Goal: Task Accomplishment & Management: Manage account settings

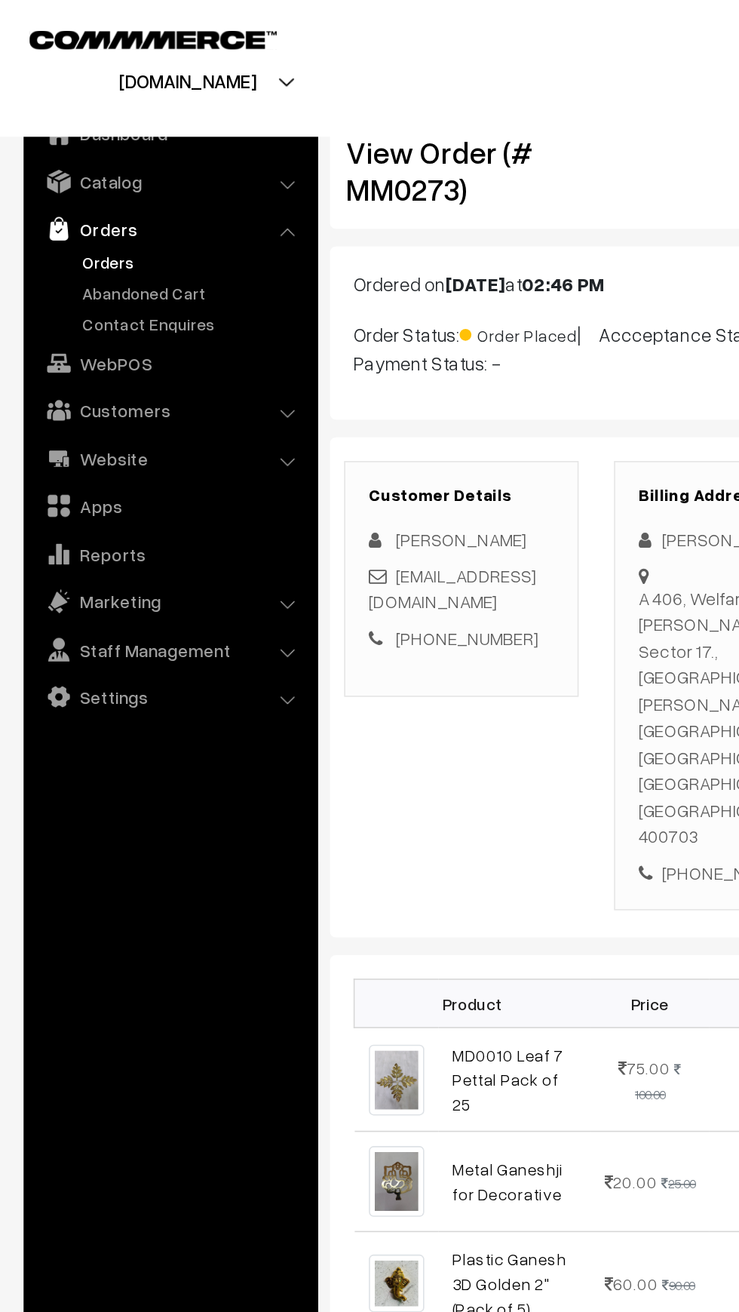
click at [54, 173] on link "Orders" at bounding box center [123, 168] width 149 height 16
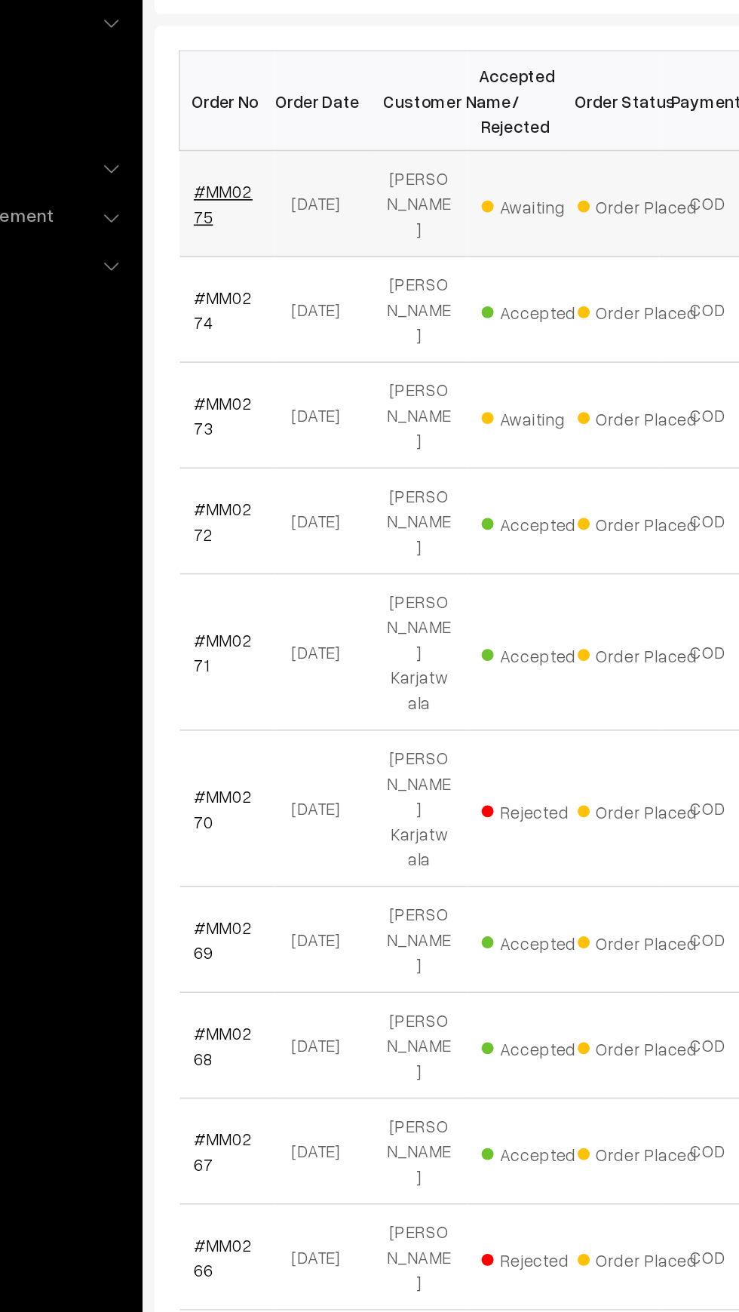
click at [270, 394] on link "#MM0275" at bounding box center [254, 408] width 37 height 29
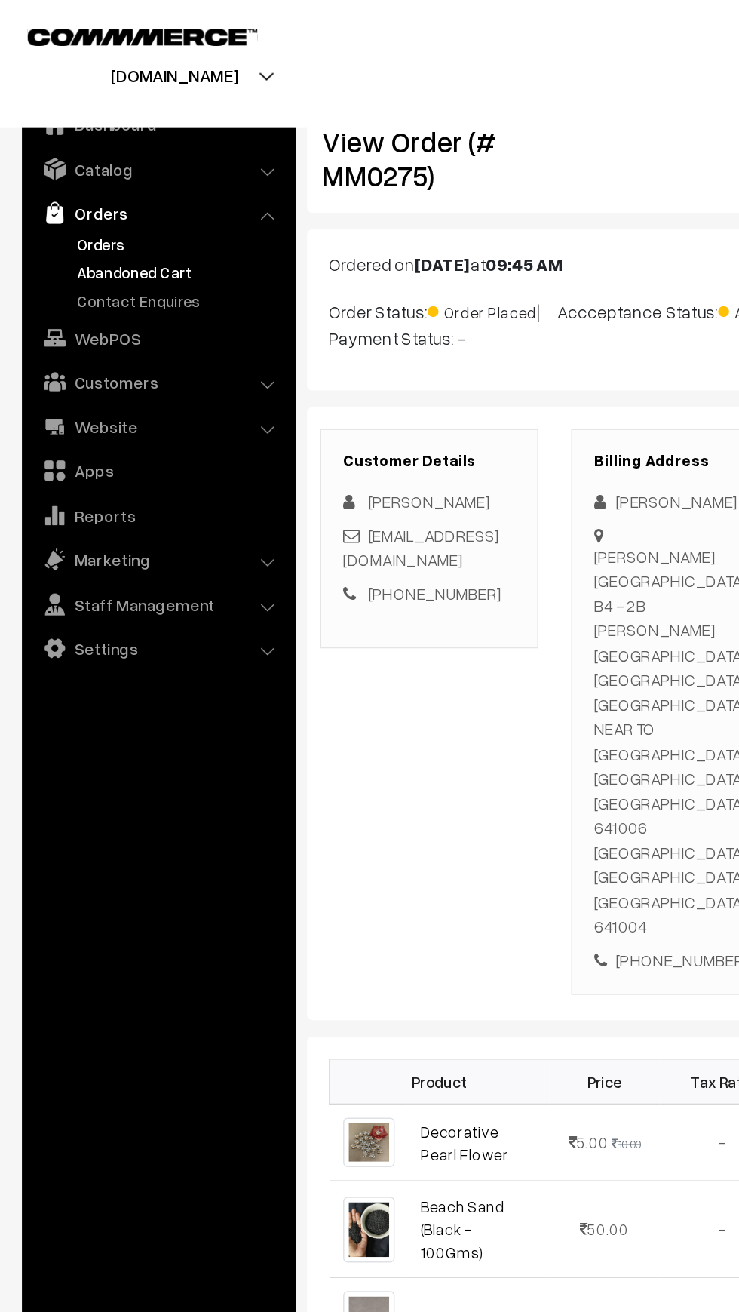
click at [64, 189] on link "Abandoned Cart" at bounding box center [123, 188] width 149 height 16
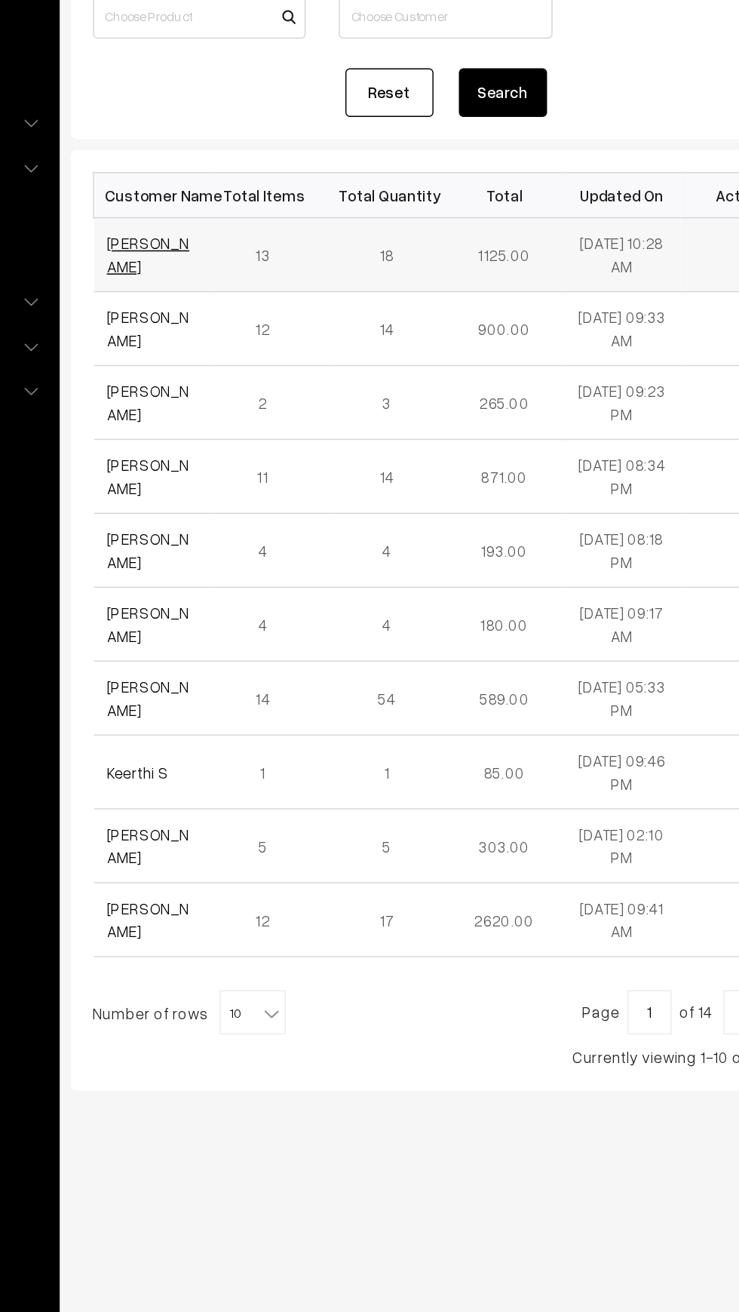
click at [277, 345] on link "[PERSON_NAME]" at bounding box center [264, 354] width 57 height 29
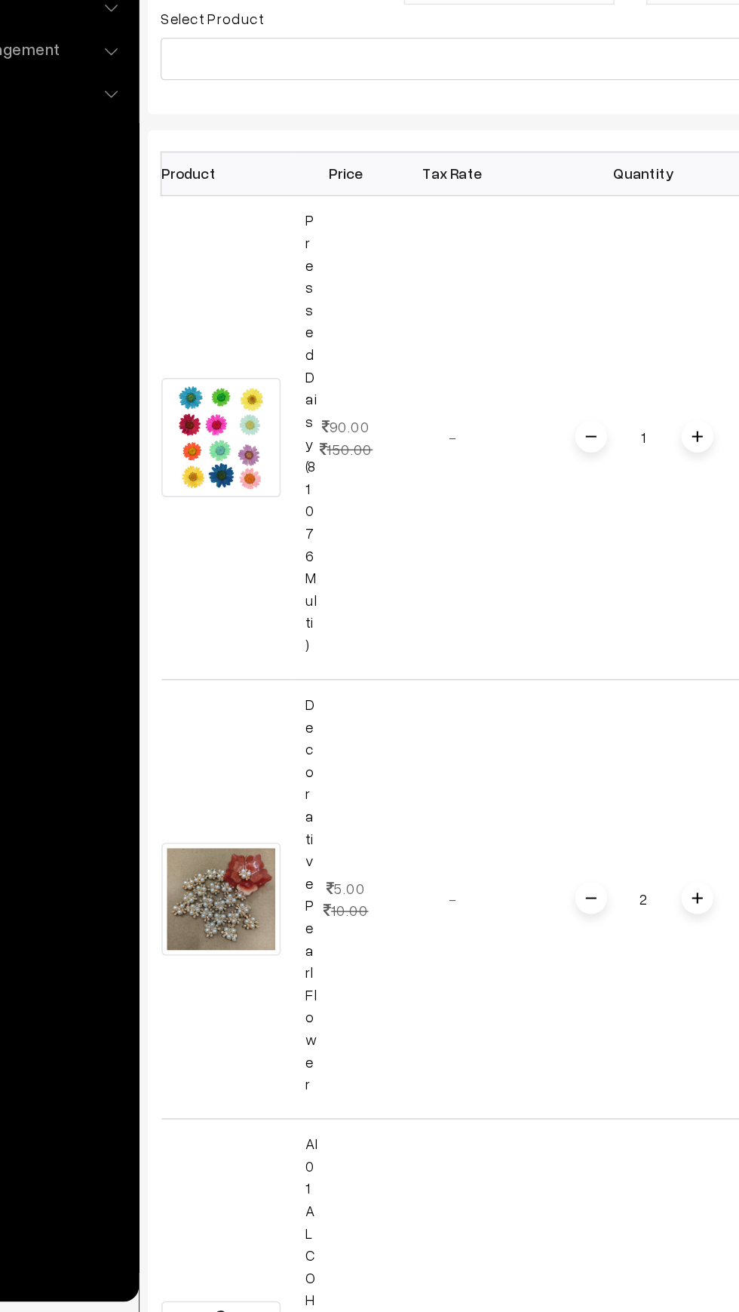
scroll to position [32, 0]
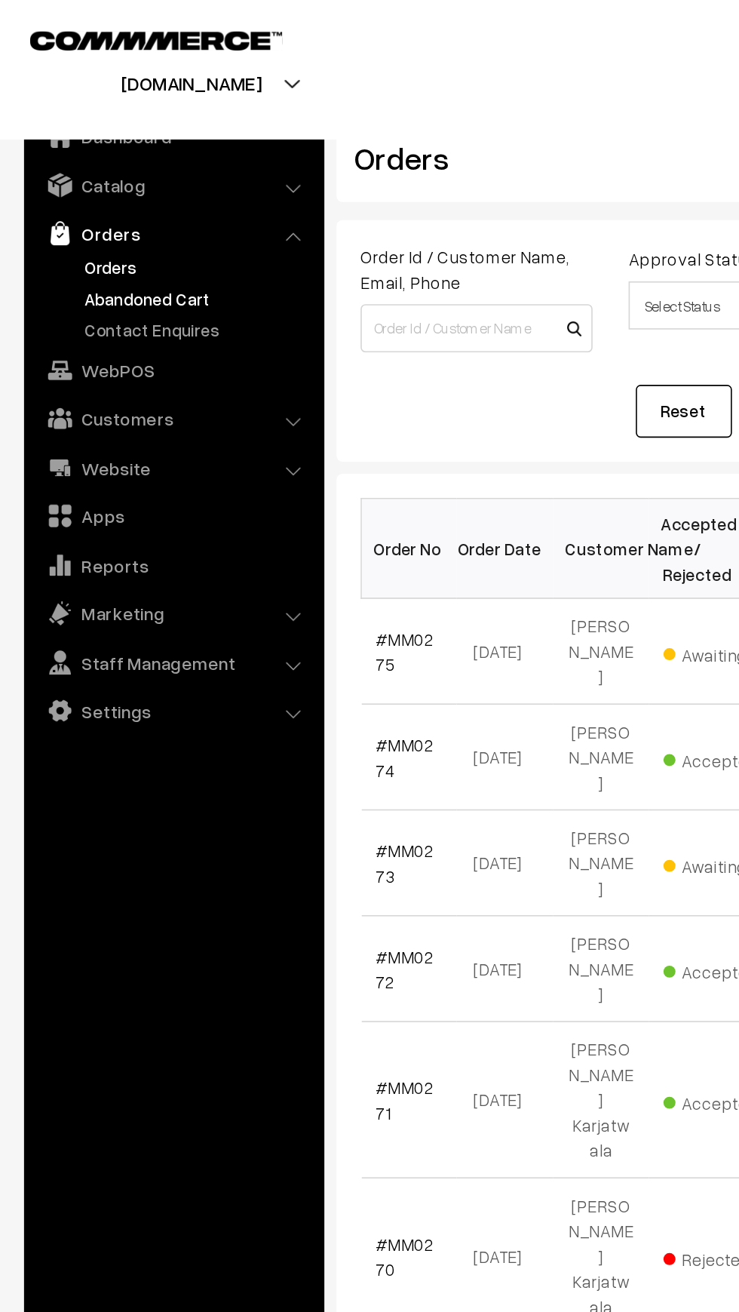
click at [124, 186] on link "Abandoned Cart" at bounding box center [123, 188] width 149 height 16
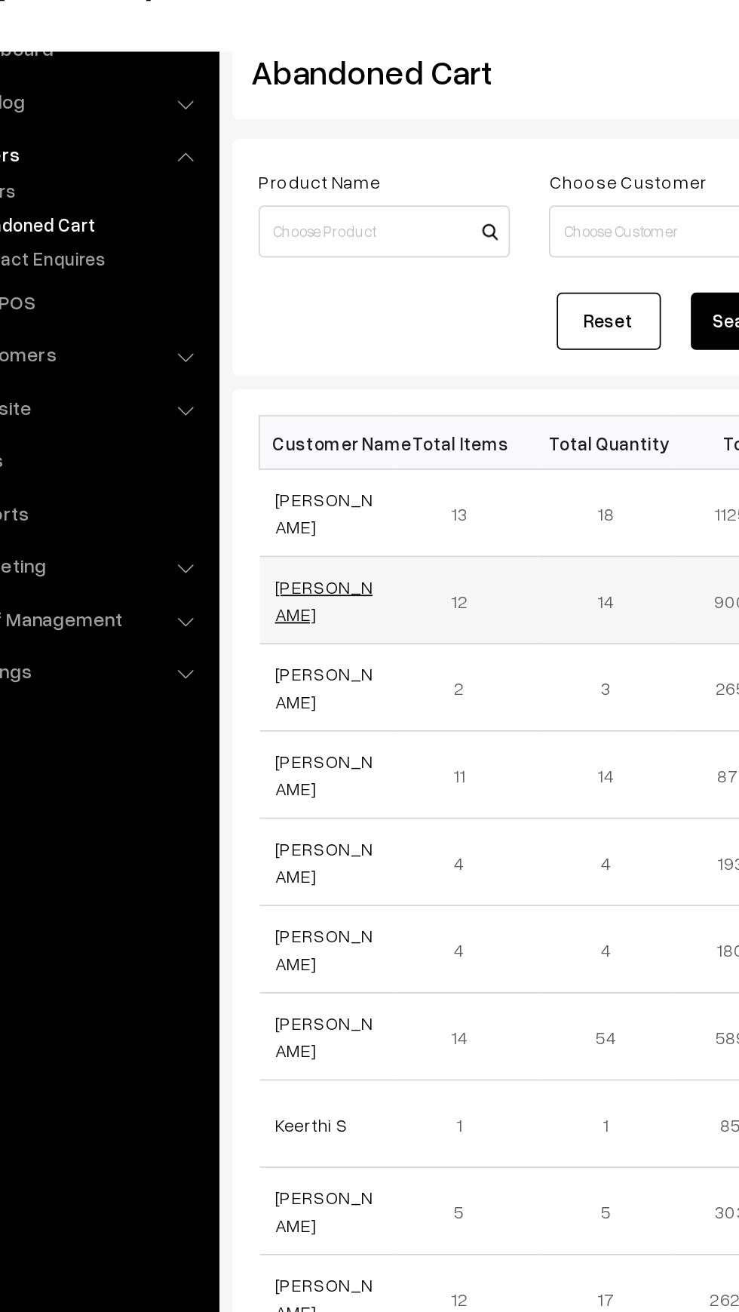
click at [287, 404] on link "[PERSON_NAME]" at bounding box center [264, 405] width 57 height 29
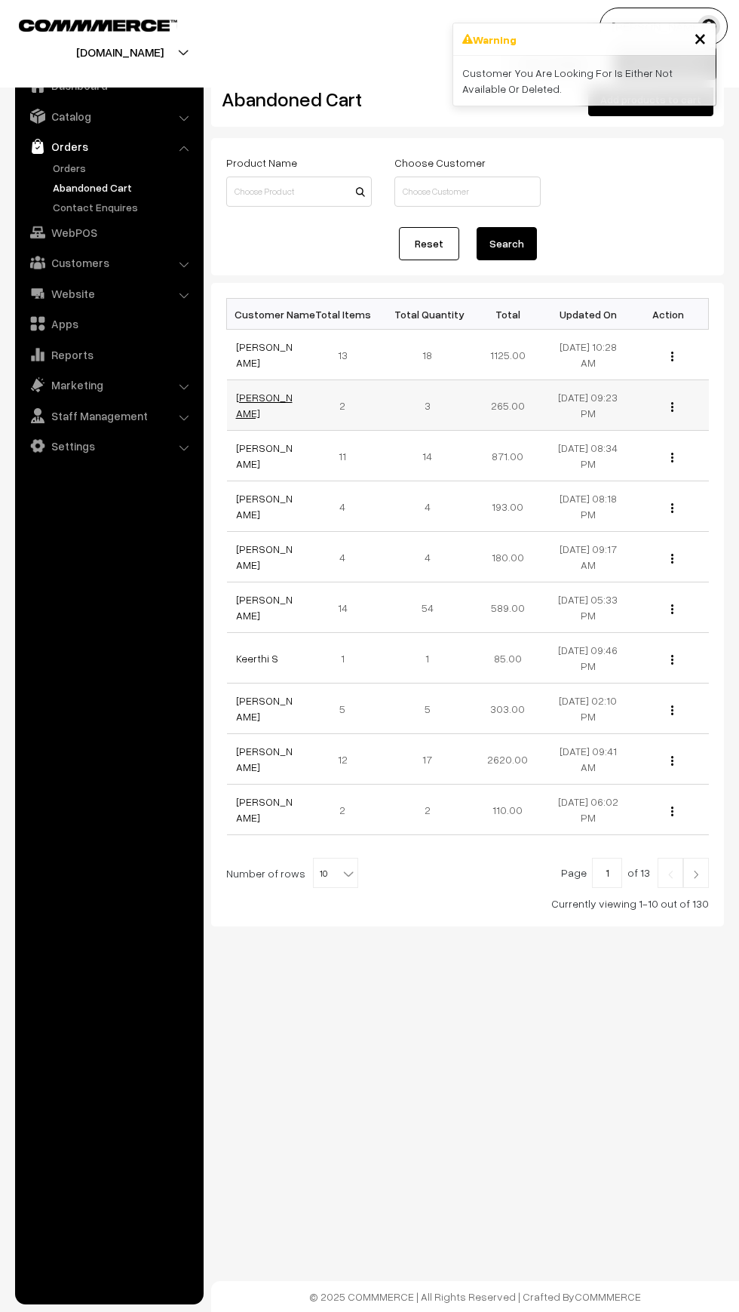
click at [279, 405] on link "[PERSON_NAME]" at bounding box center [264, 405] width 57 height 29
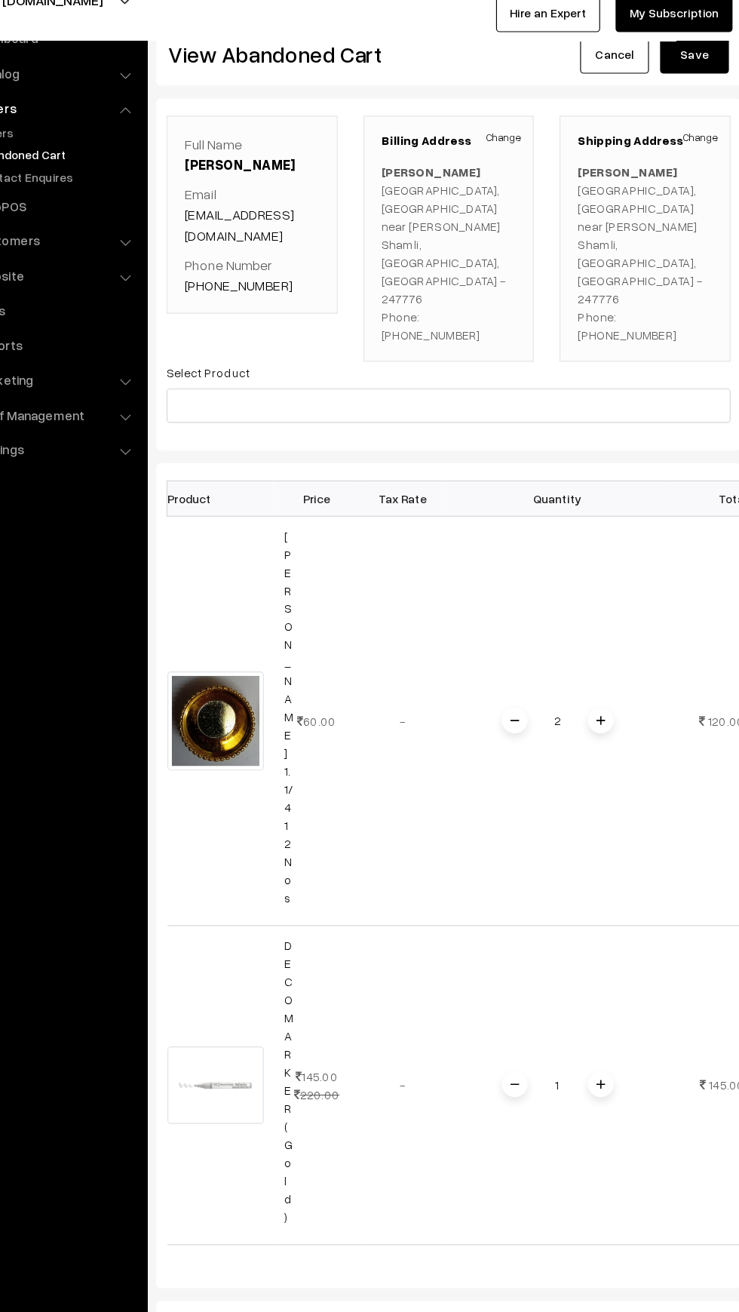
scroll to position [0, 5]
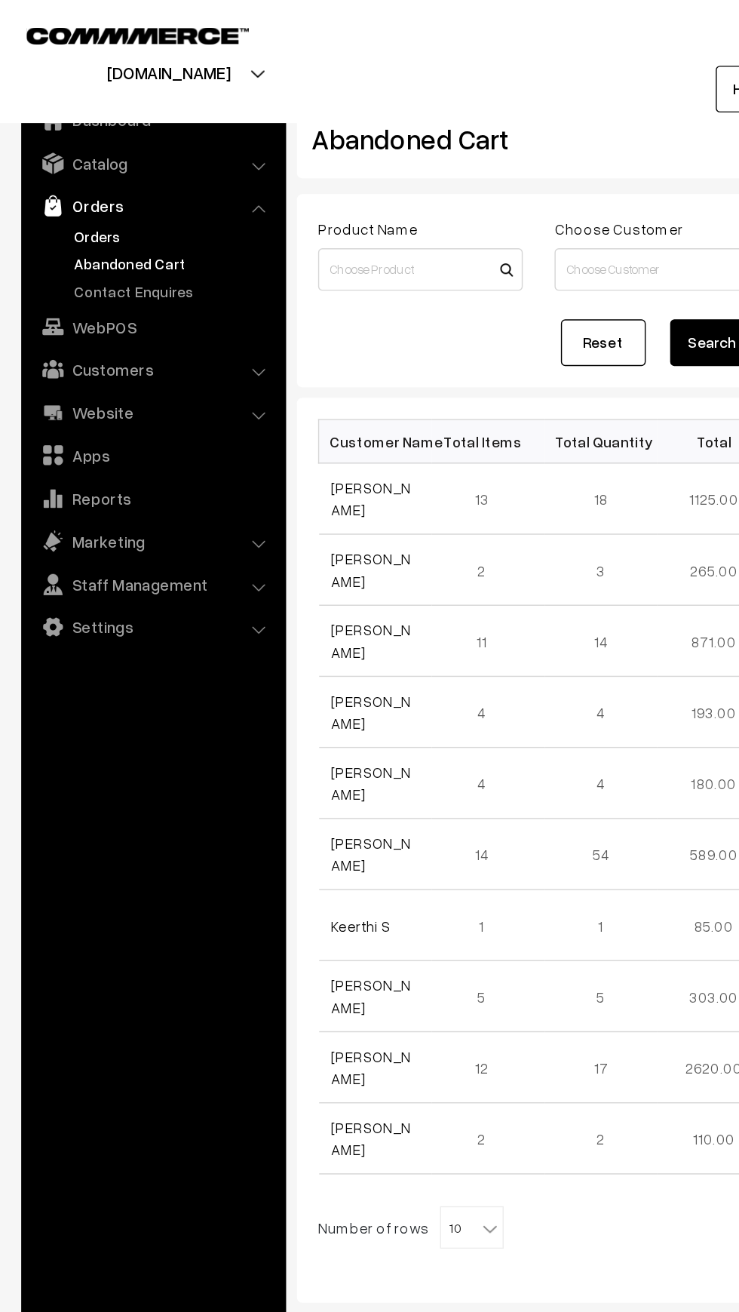
click at [54, 167] on link "Orders" at bounding box center [123, 168] width 149 height 16
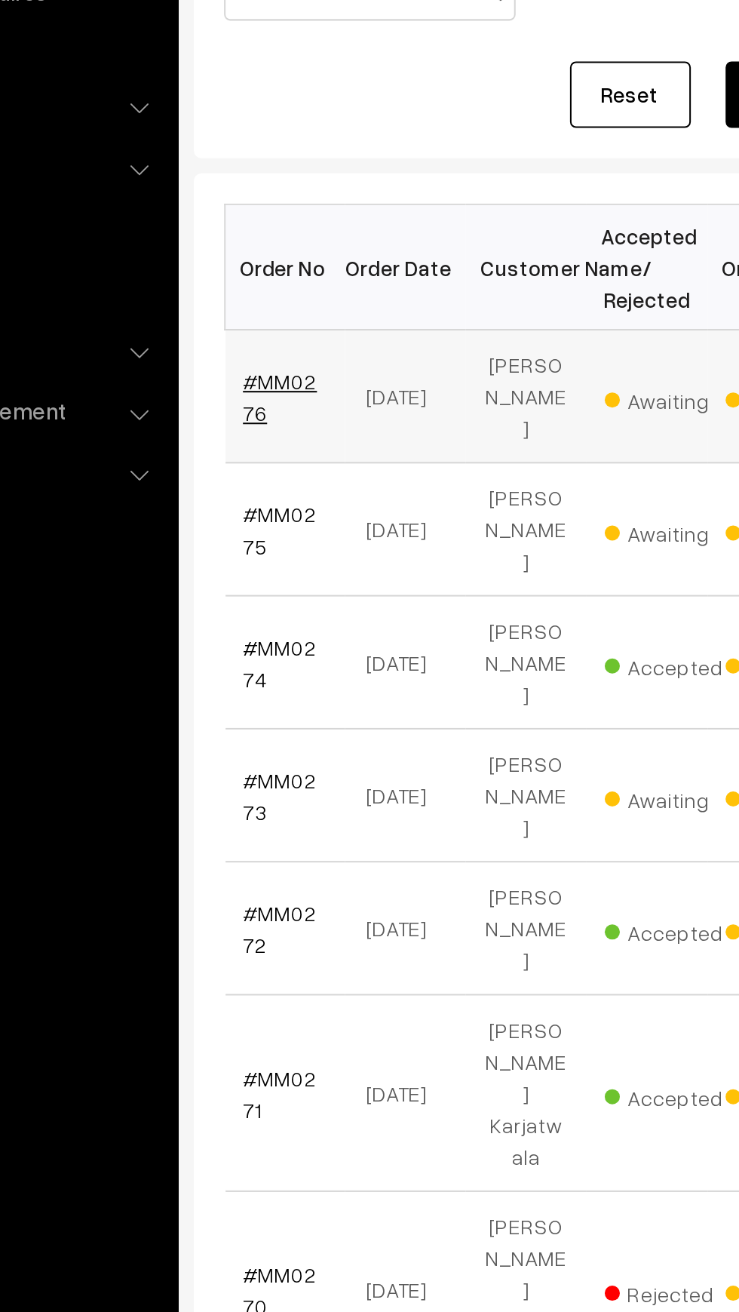
click at [260, 398] on link "#MM0276" at bounding box center [254, 408] width 37 height 29
click at [257, 461] on link "#MM0275" at bounding box center [254, 475] width 37 height 29
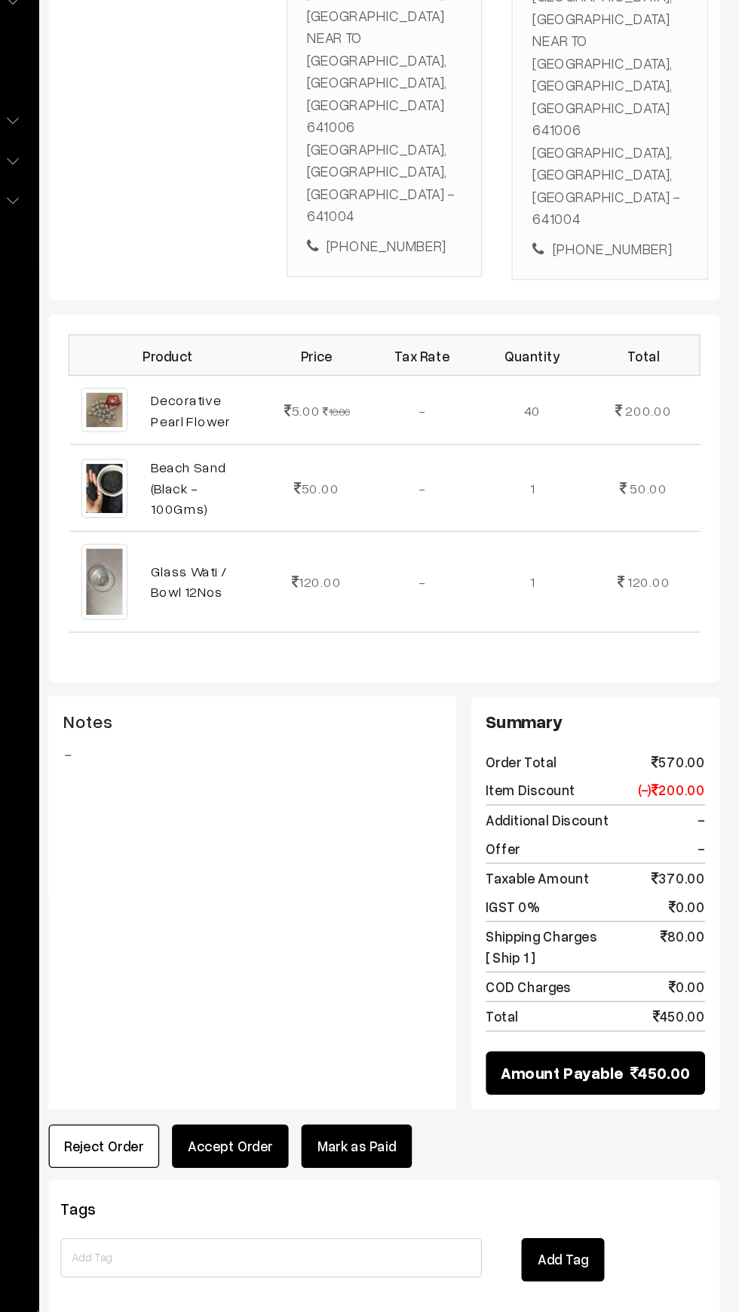
scroll to position [178, 0]
